Goal: Information Seeking & Learning: Learn about a topic

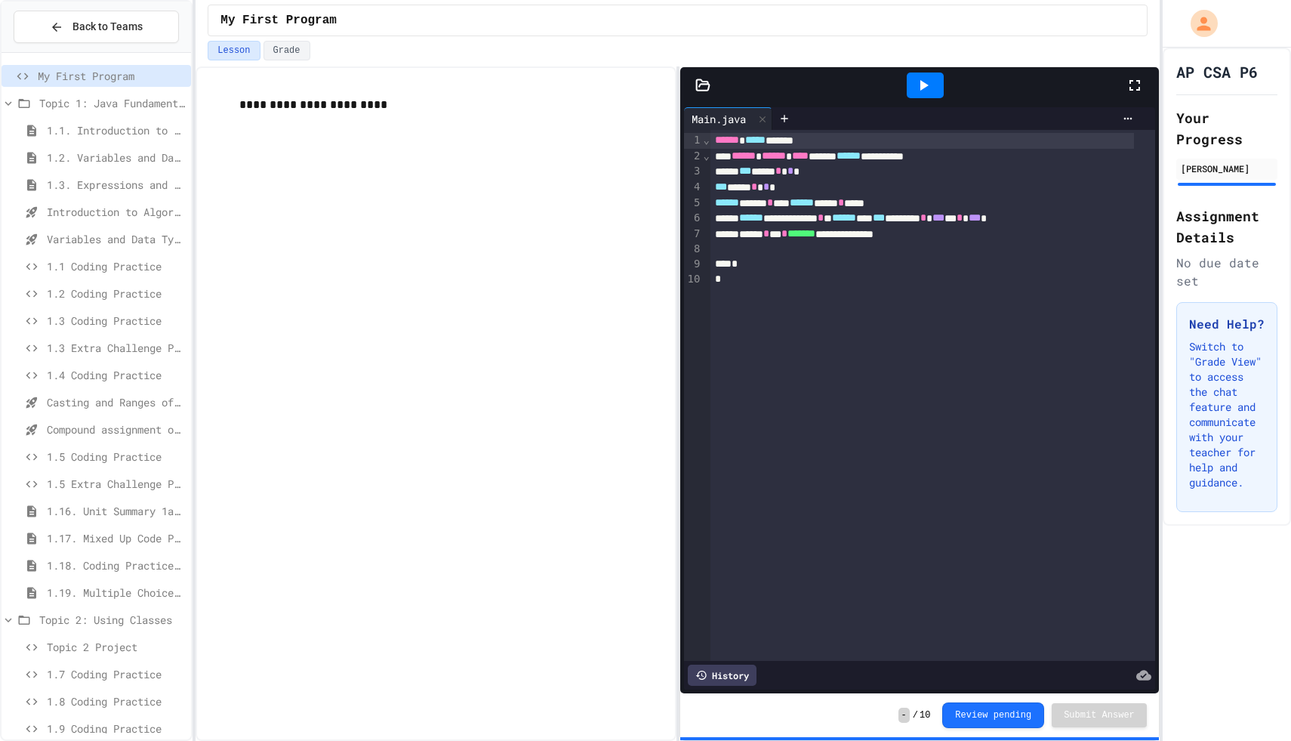
scroll to position [72, 0]
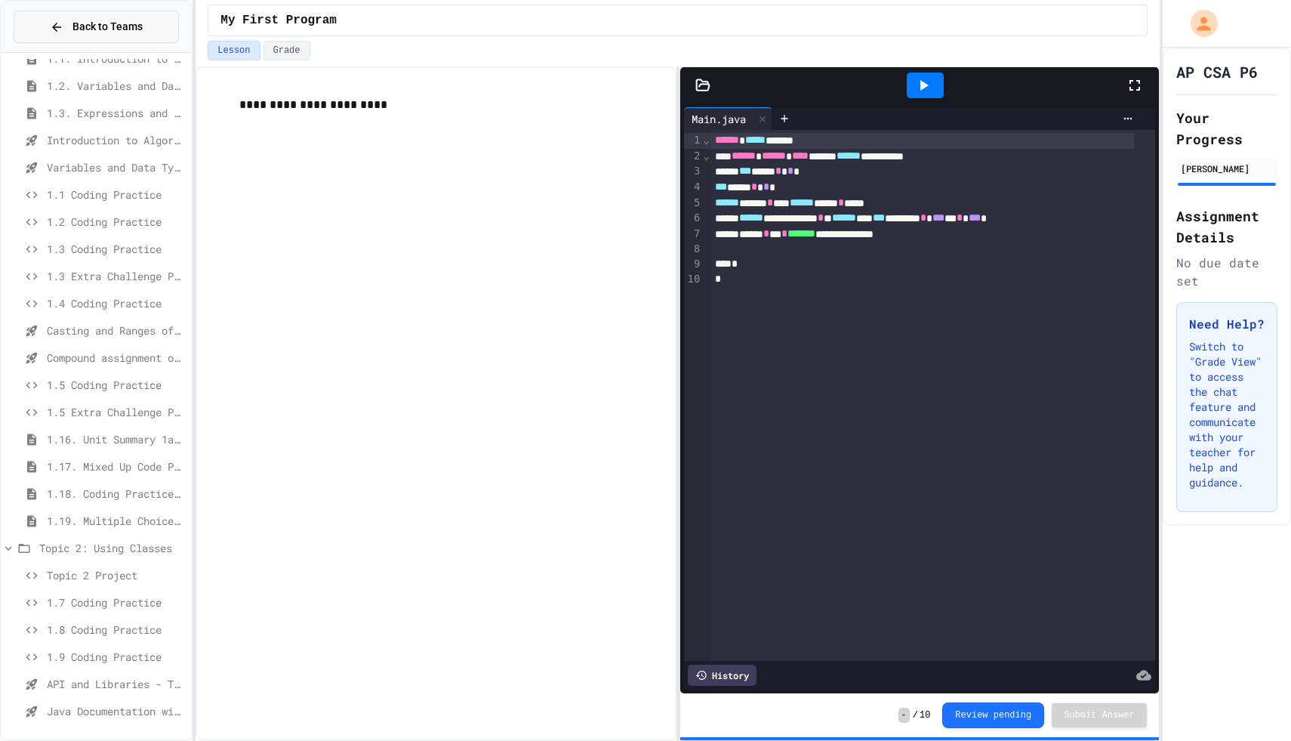
click at [114, 38] on button "Back to Teams" at bounding box center [96, 27] width 165 height 32
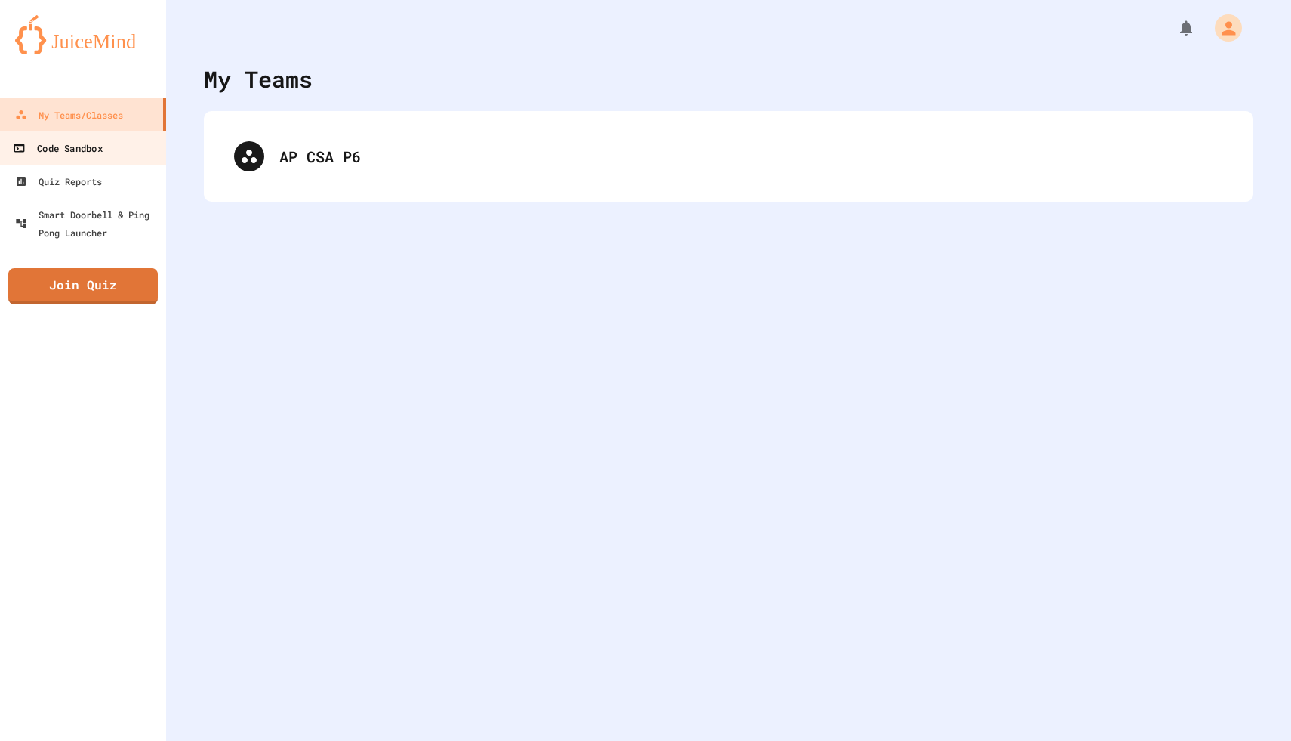
click at [109, 155] on link "Code Sandbox" at bounding box center [83, 148] width 171 height 34
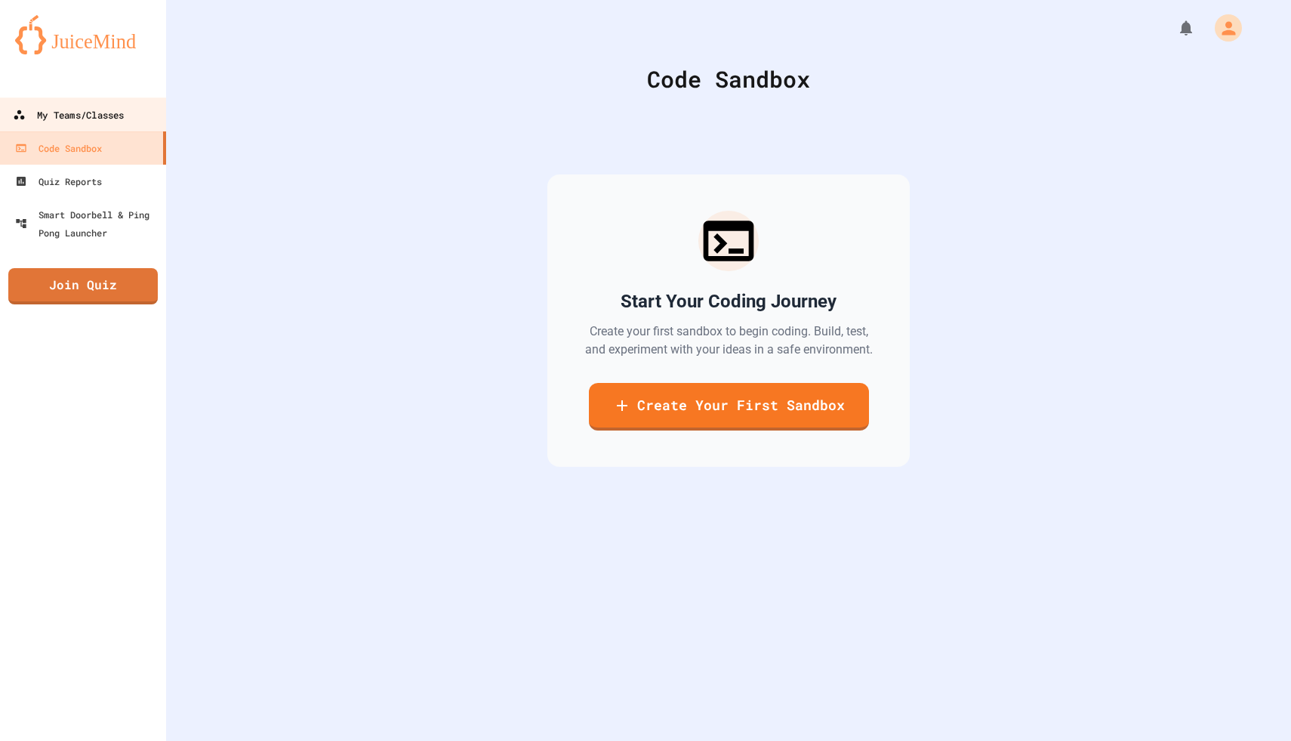
click at [109, 130] on link "My Teams/Classes" at bounding box center [83, 114] width 171 height 34
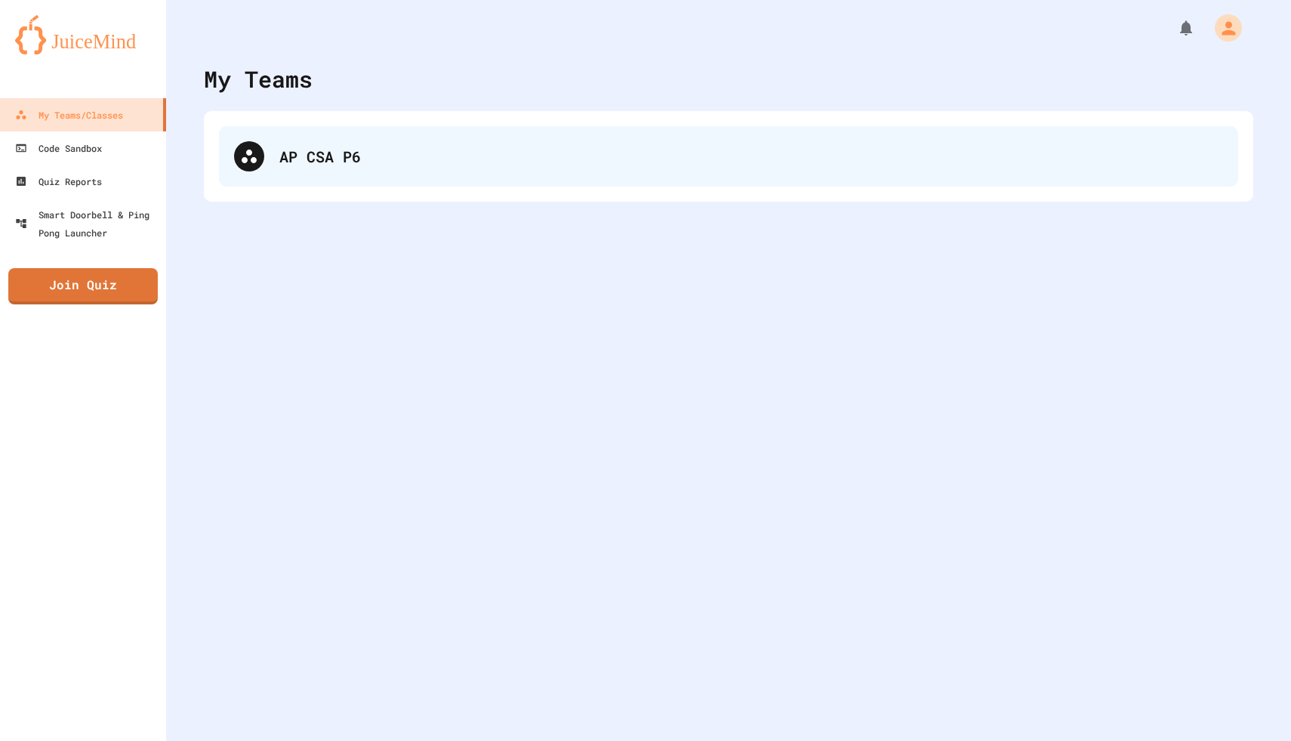
click at [283, 153] on div "AP CSA P6" at bounding box center [751, 156] width 944 height 23
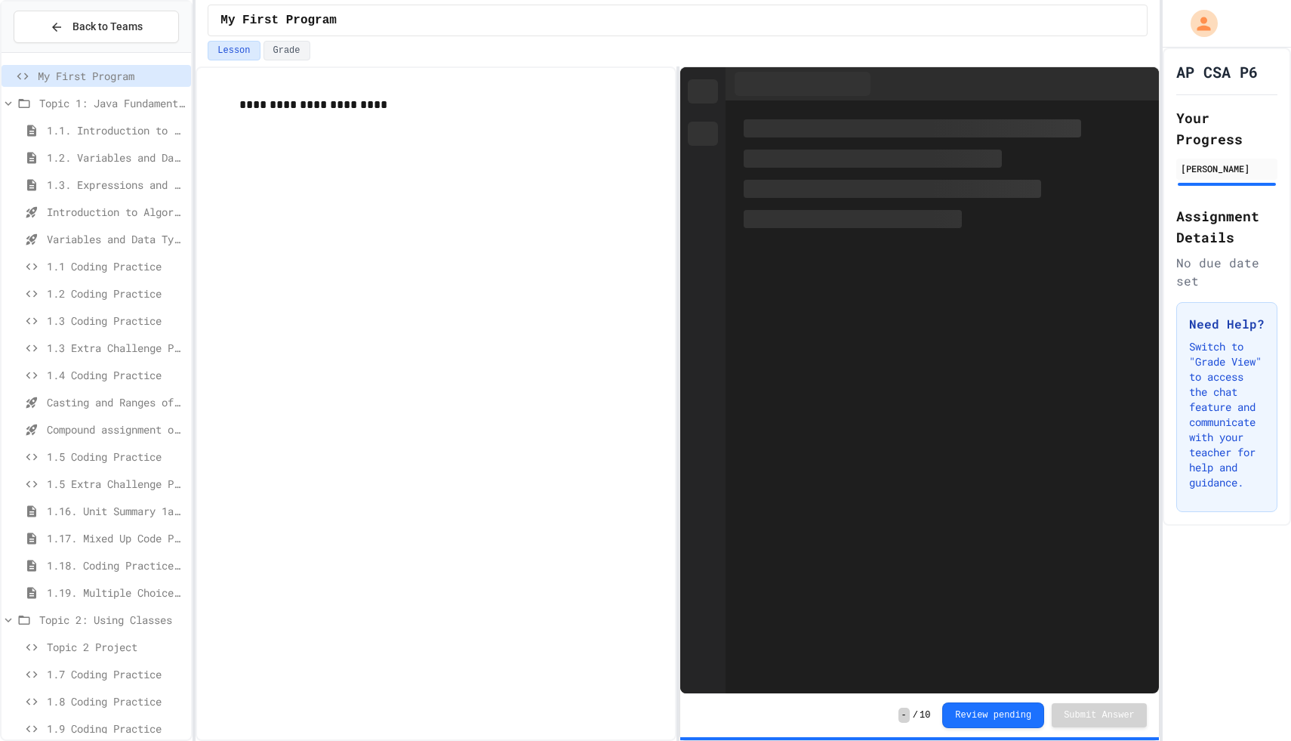
scroll to position [72, 0]
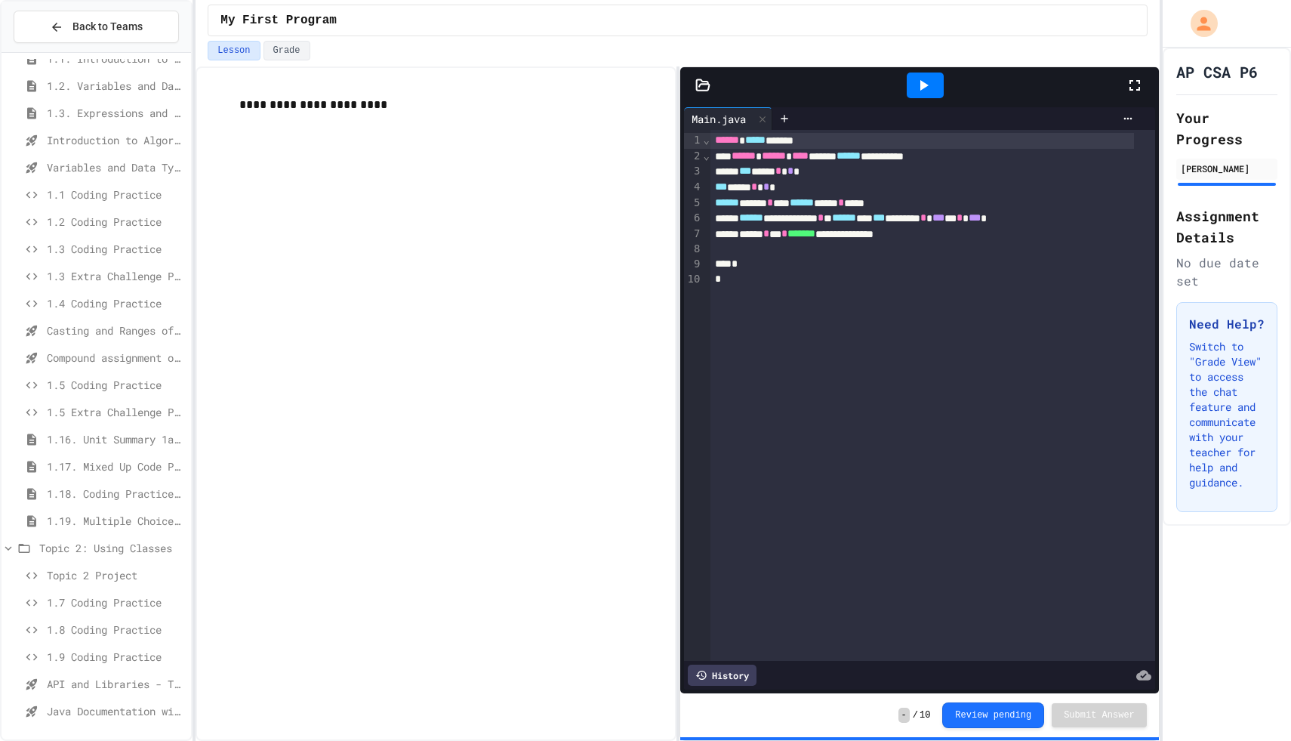
click at [125, 624] on span "1.8 Coding Practice" at bounding box center [116, 629] width 138 height 16
